Goal: Information Seeking & Learning: Understand process/instructions

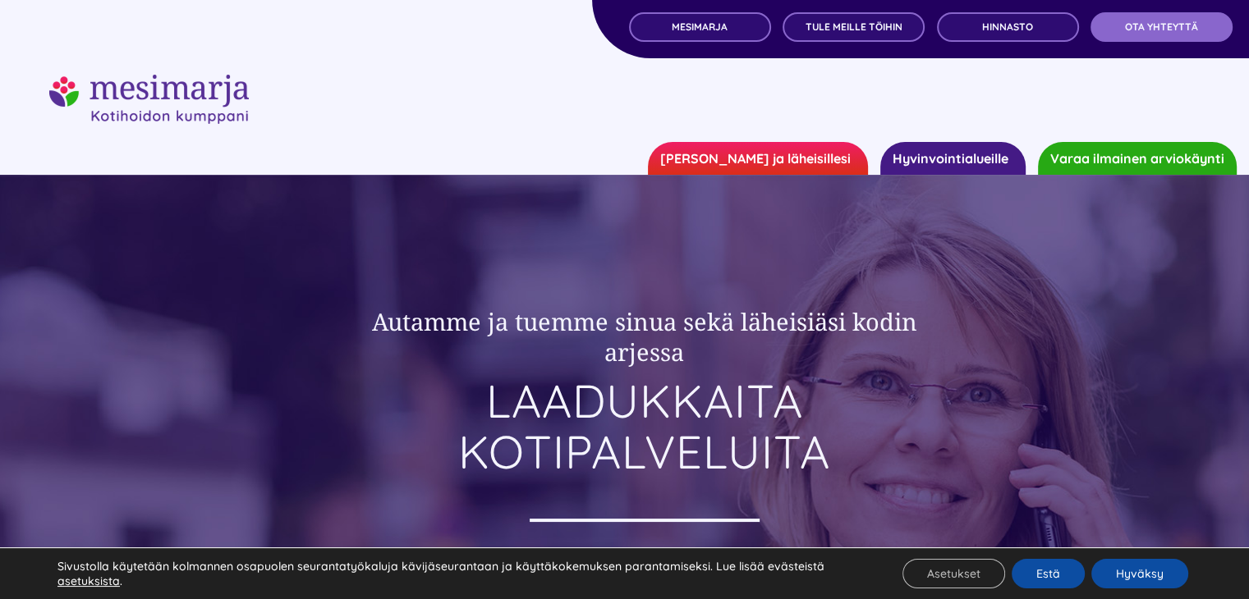
click at [930, 162] on link "Hyvinvointialueille" at bounding box center [952, 158] width 145 height 33
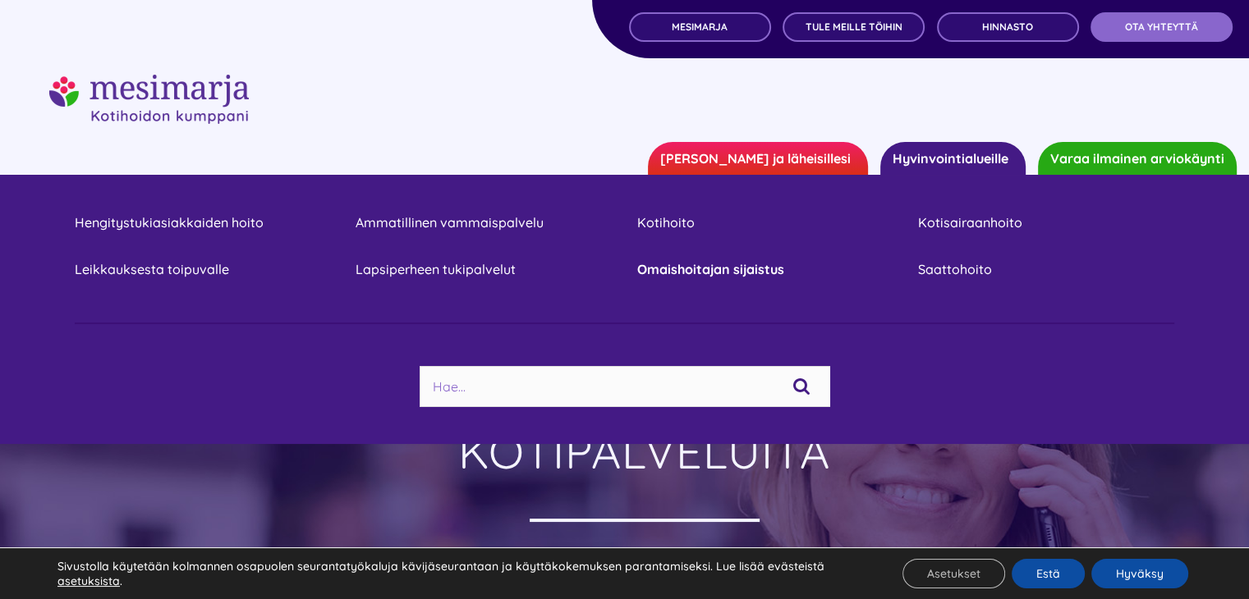
click at [747, 273] on link "Omaishoitajan sijaistus" at bounding box center [764, 270] width 256 height 22
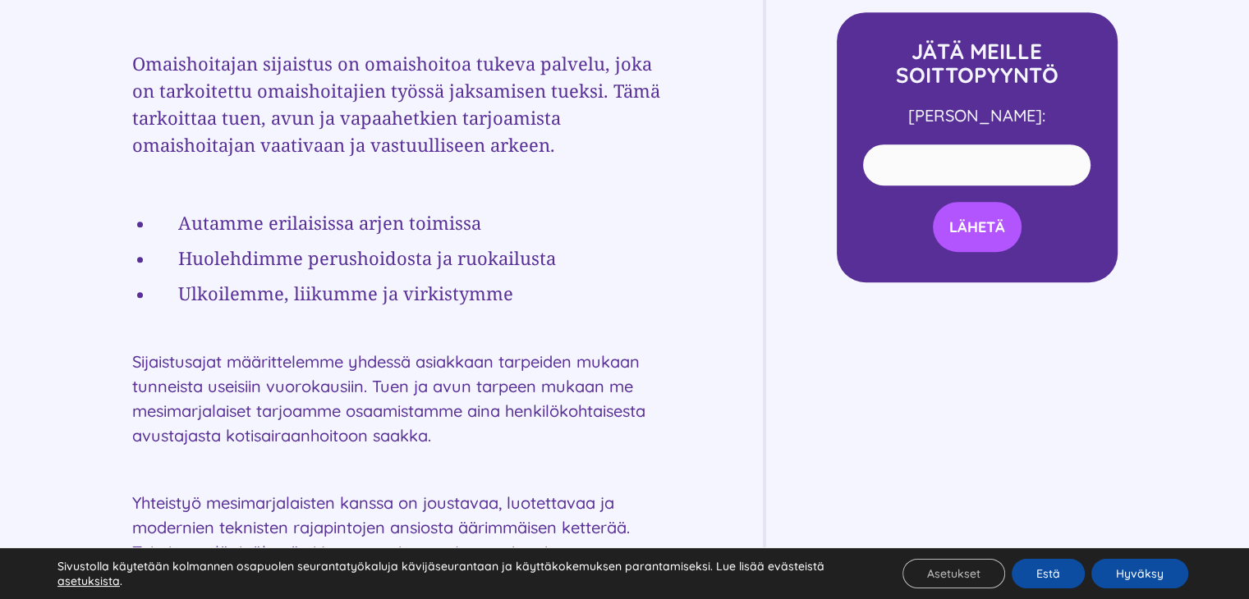
scroll to position [887, 0]
click at [747, 273] on div "Mesimarjan palvelut hyvinvointialueille OMAISHOITAJAN SIJAISTUS Omaishoitajan s…" at bounding box center [624, 247] width 985 height 947
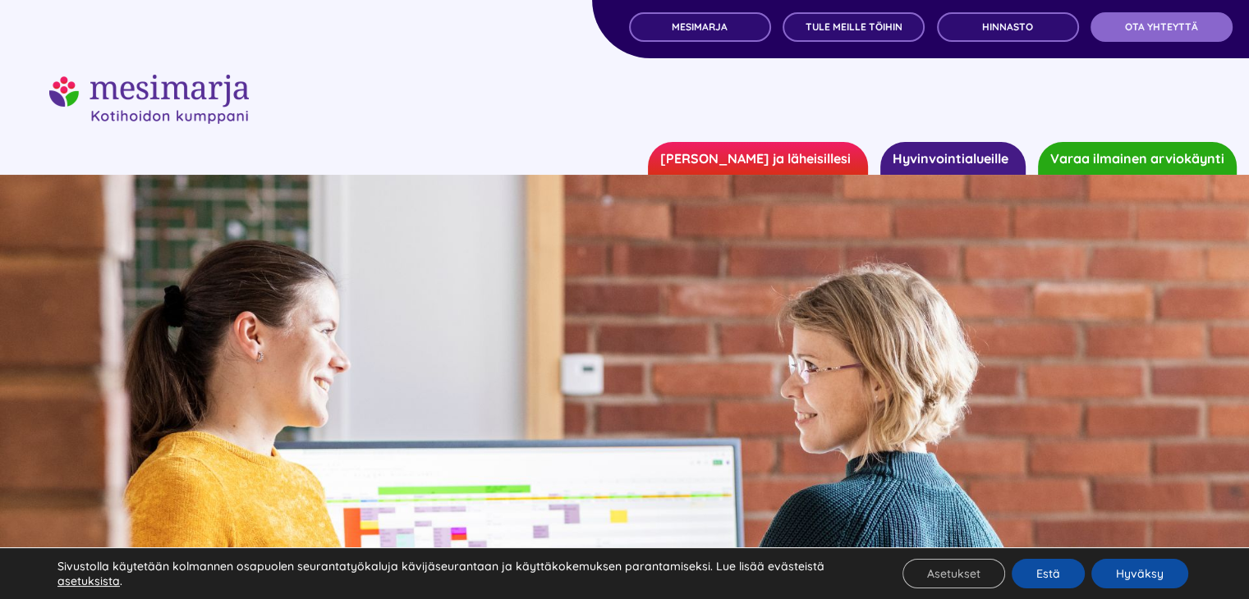
click at [776, 168] on link "[PERSON_NAME] ja läheisillesi" at bounding box center [758, 158] width 220 height 33
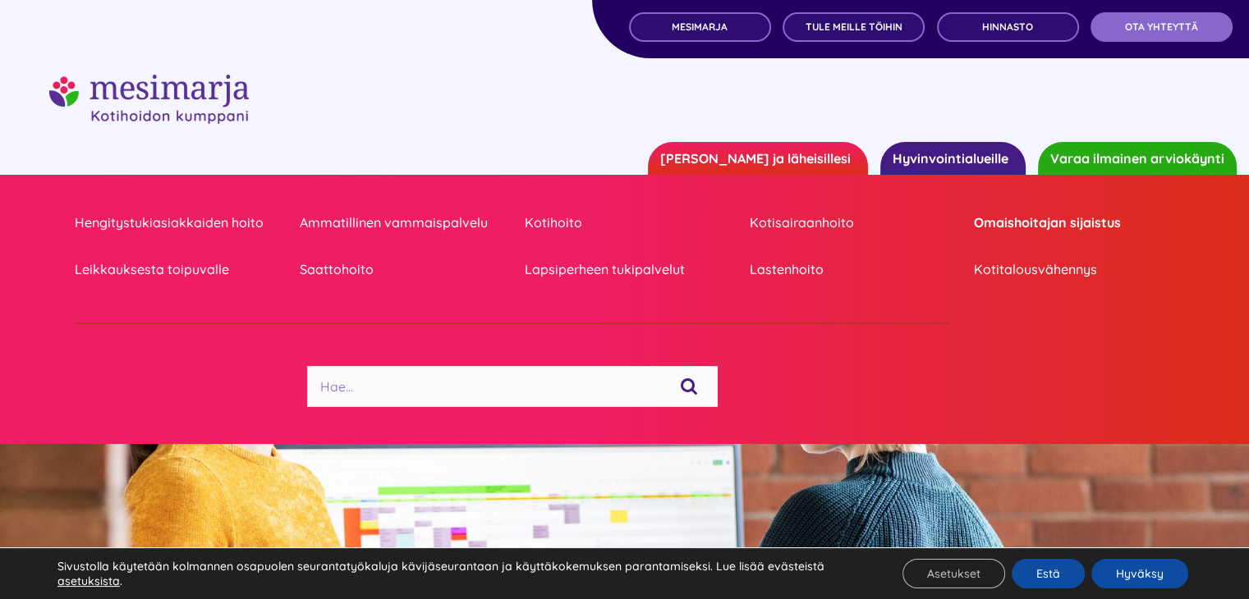
click at [985, 221] on link "Omaishoitajan sijaistus" at bounding box center [1074, 223] width 200 height 22
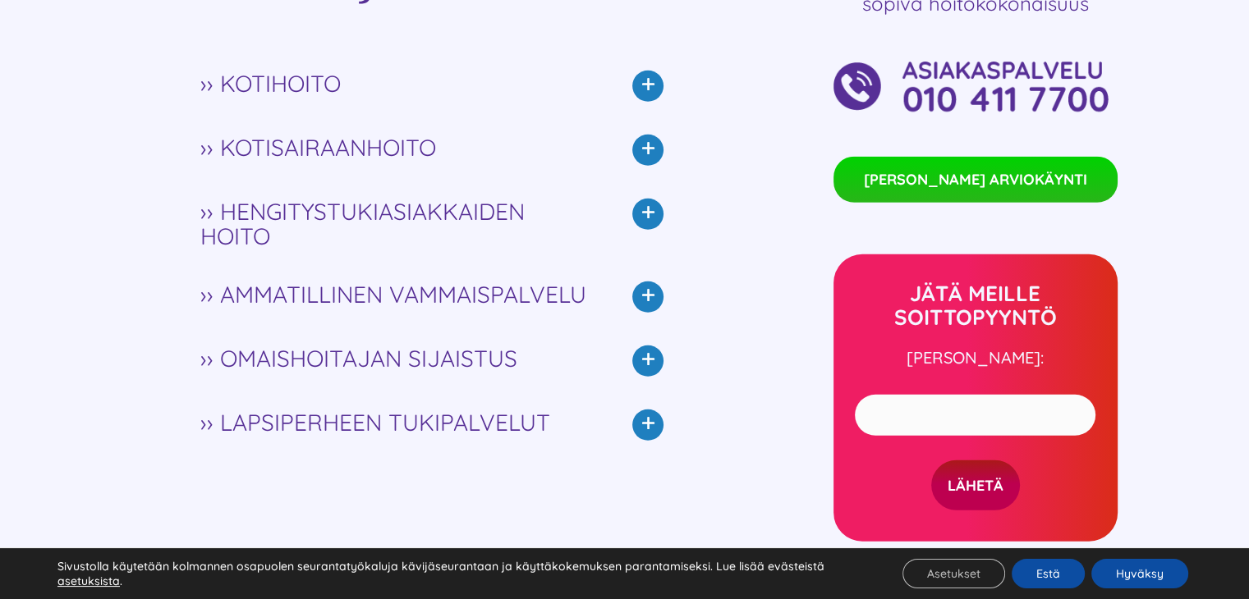
scroll to position [4309, 0]
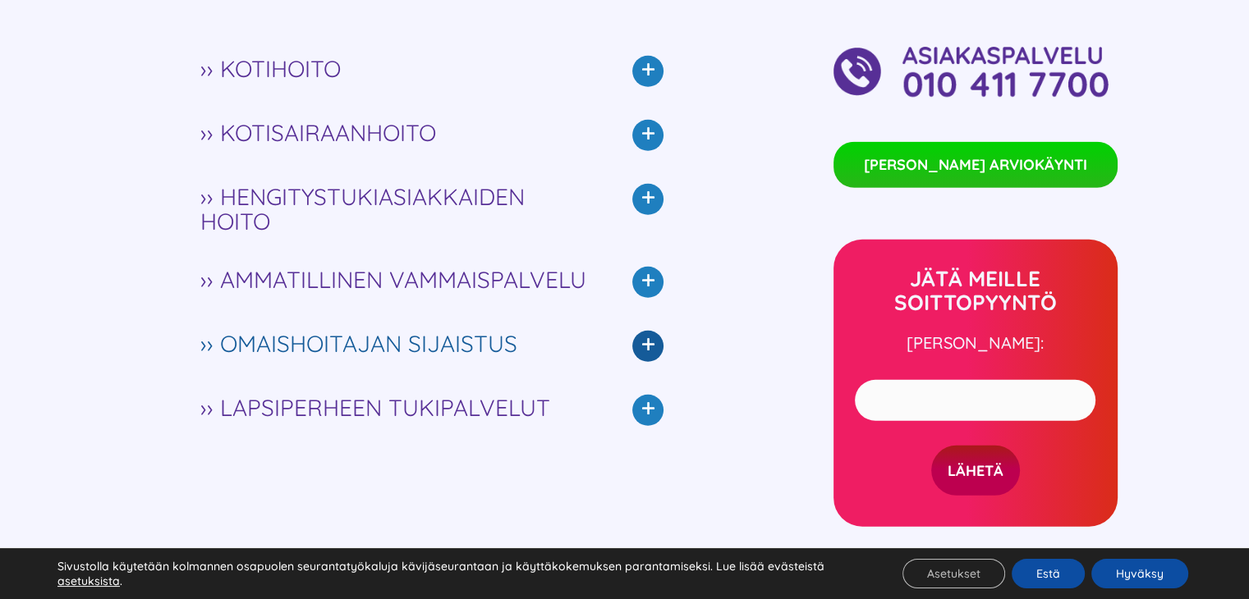
click at [650, 331] on icon at bounding box center [647, 346] width 31 height 31
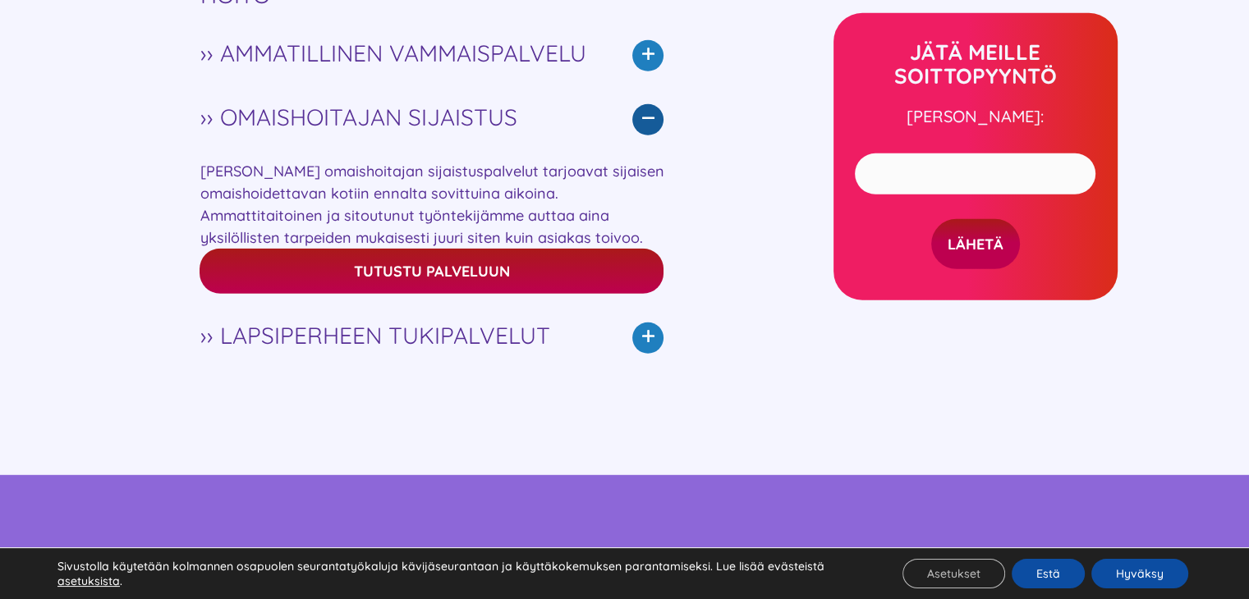
scroll to position [4536, 0]
